Goal: Task Accomplishment & Management: Use online tool/utility

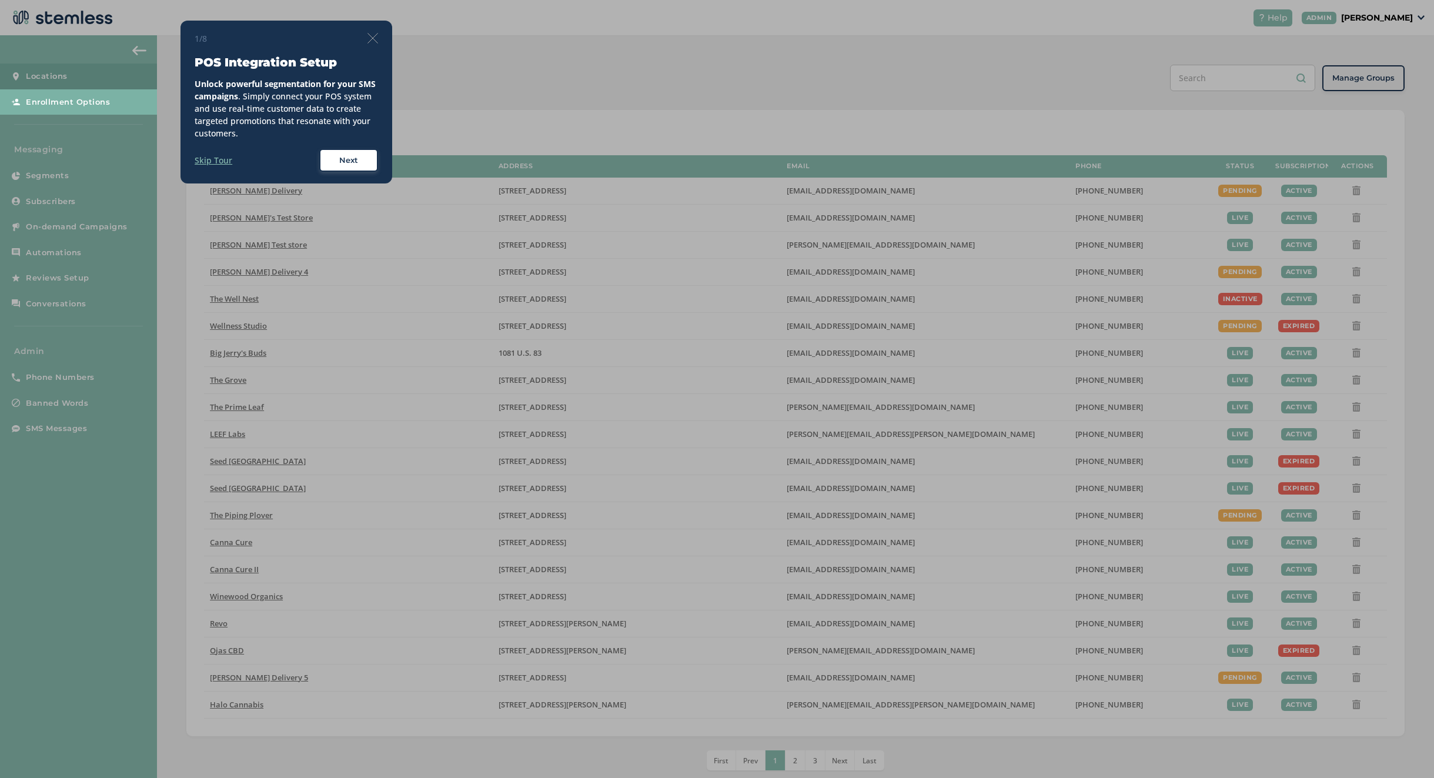
click at [377, 38] on img at bounding box center [372, 38] width 11 height 11
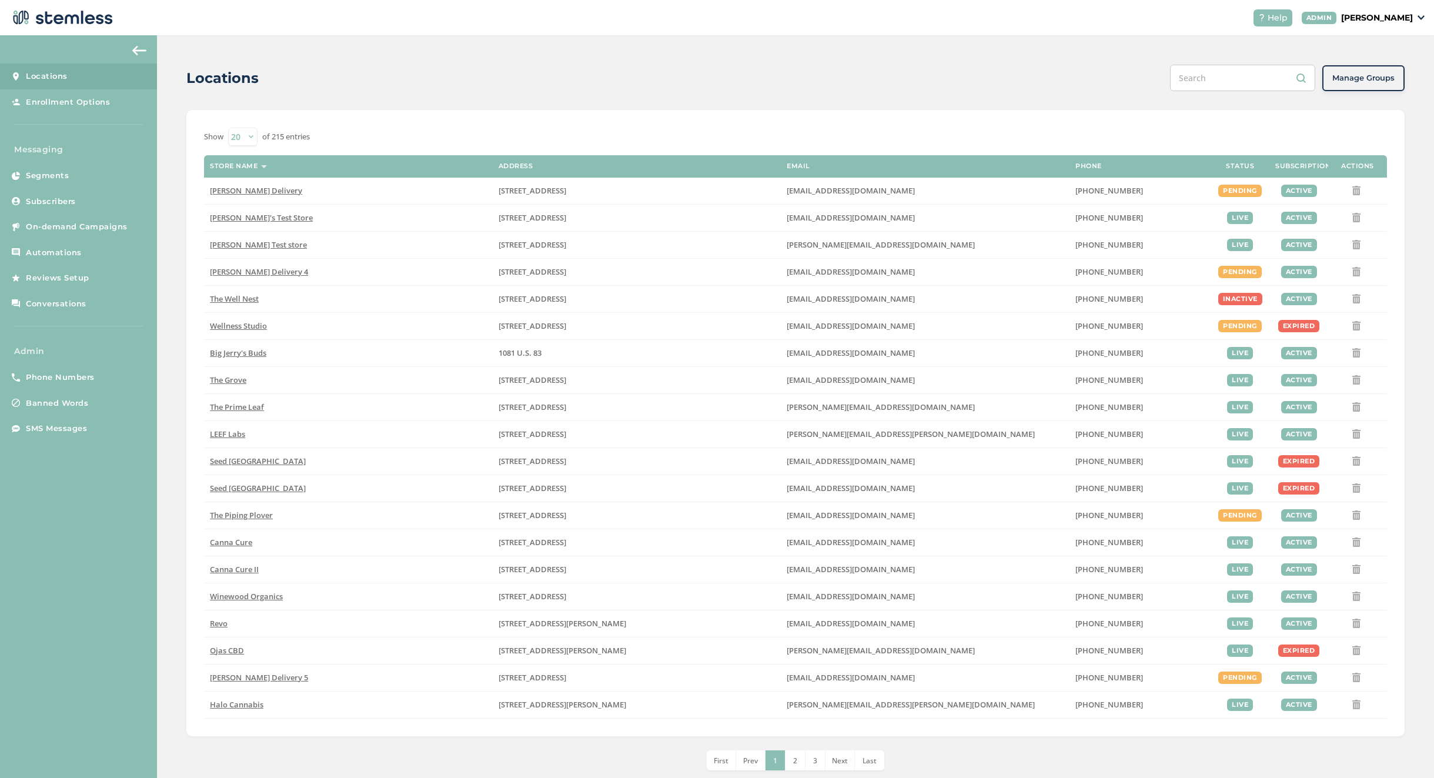
click at [1370, 17] on p "[PERSON_NAME]" at bounding box center [1377, 18] width 72 height 12
click at [1370, 83] on span "Impersonate" at bounding box center [1383, 85] width 58 height 12
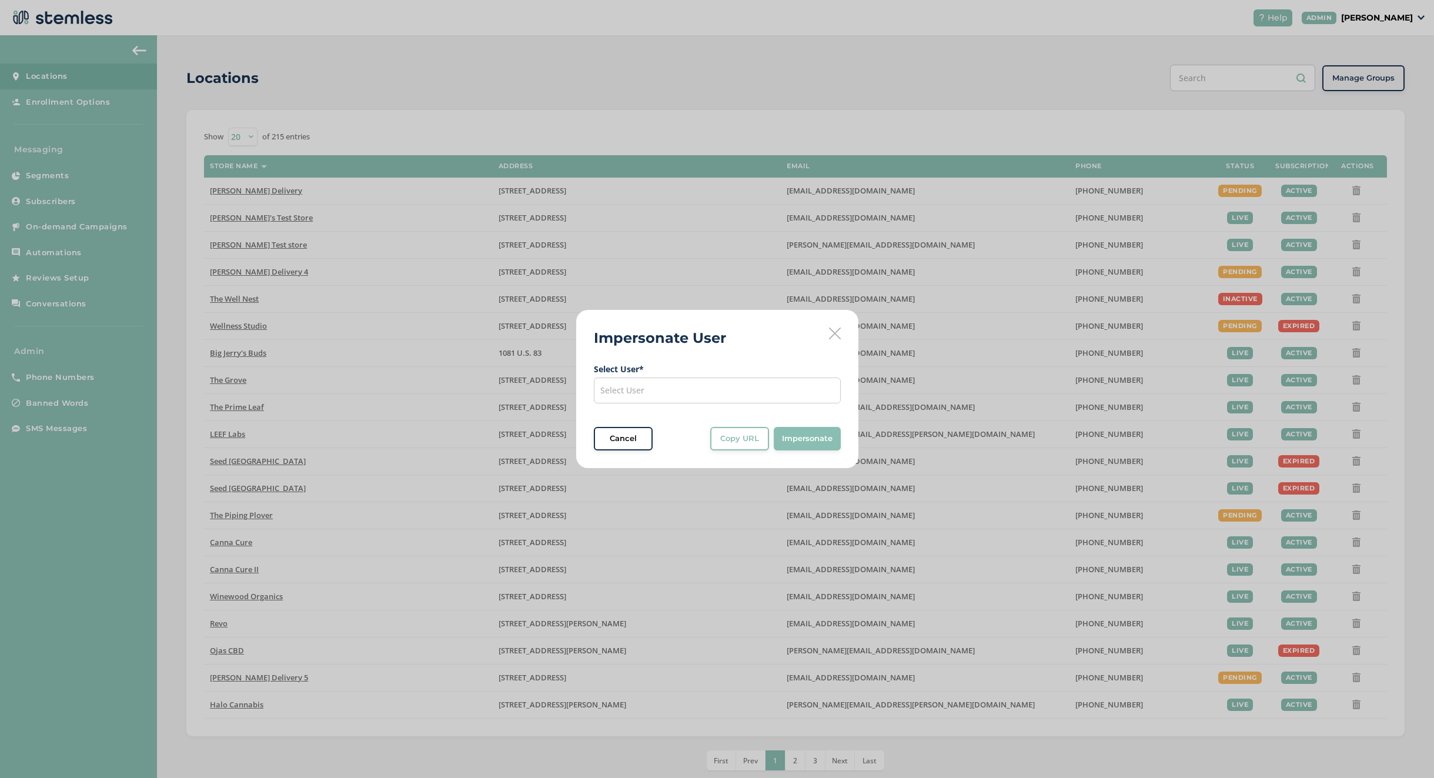
click at [697, 396] on div "Select User" at bounding box center [717, 390] width 247 height 26
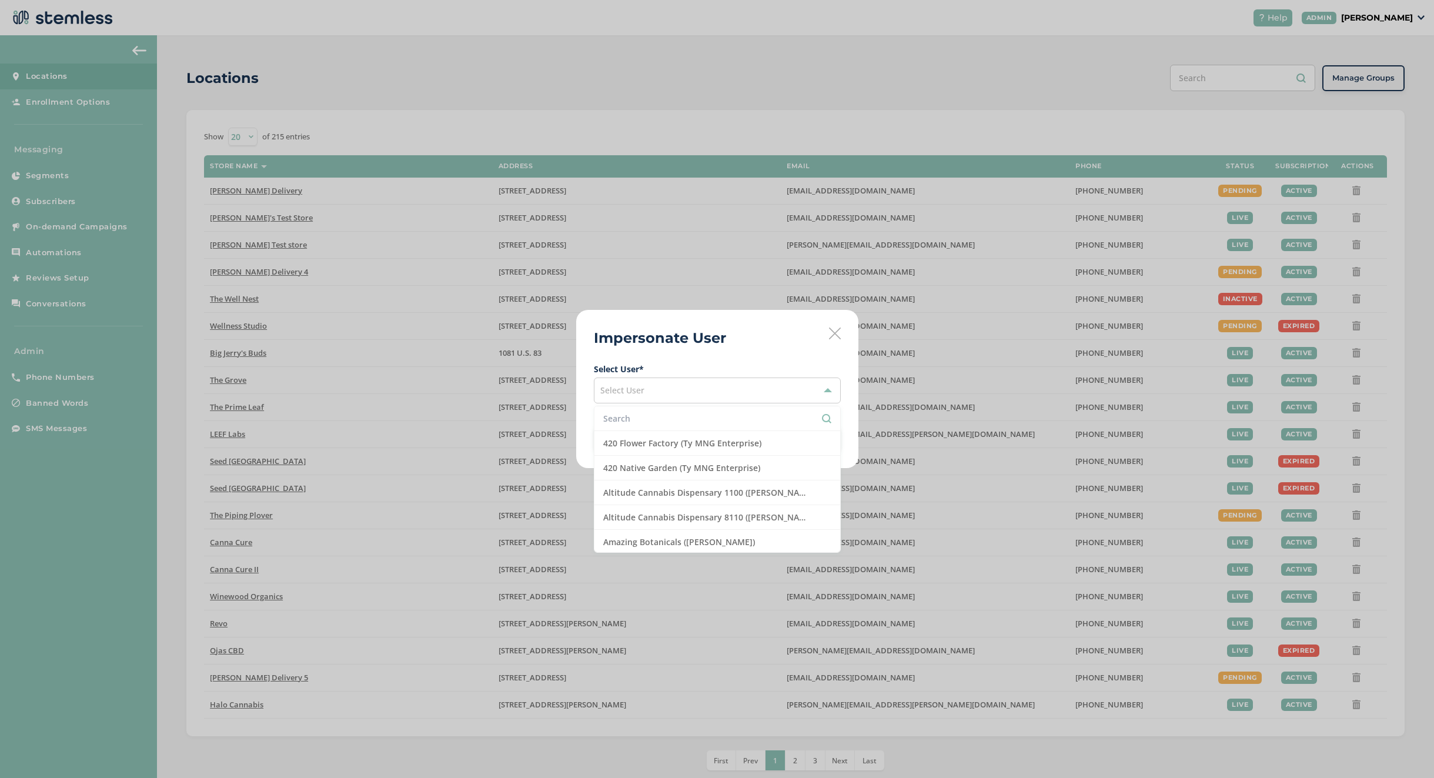
click at [665, 414] on input "text" at bounding box center [717, 418] width 228 height 12
type input "mmd"
click at [702, 461] on li "MMD - Jersey City ([PERSON_NAME])" at bounding box center [717, 468] width 246 height 25
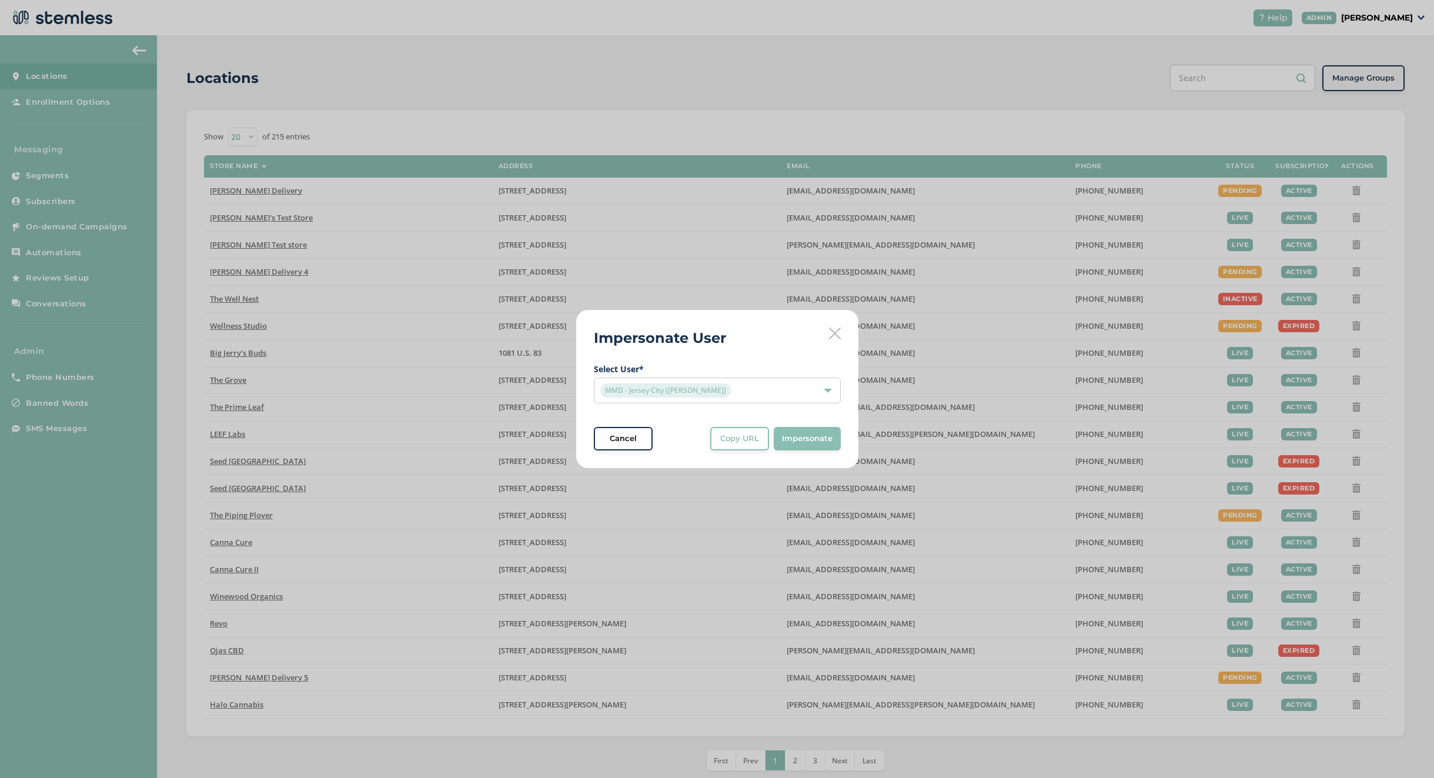
click at [801, 444] on button "Impersonate" at bounding box center [807, 439] width 67 height 24
